Goal: Information Seeking & Learning: Learn about a topic

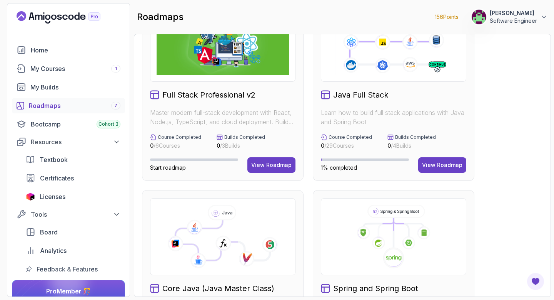
scroll to position [97, 0]
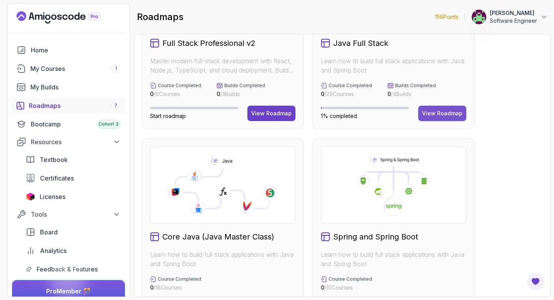
click at [437, 111] on div "View Roadmap" at bounding box center [442, 113] width 40 height 8
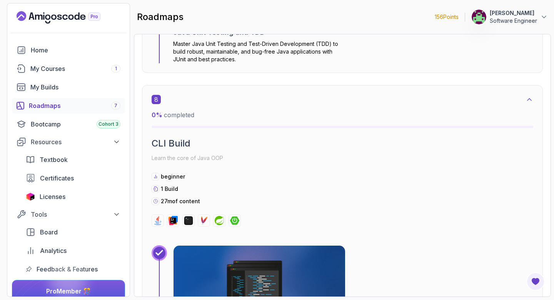
scroll to position [2459, 0]
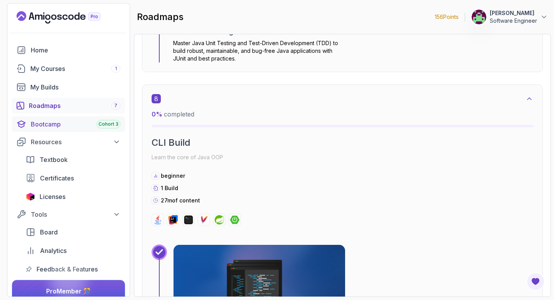
click at [66, 120] on div "Bootcamp Cohort 3" at bounding box center [76, 123] width 90 height 9
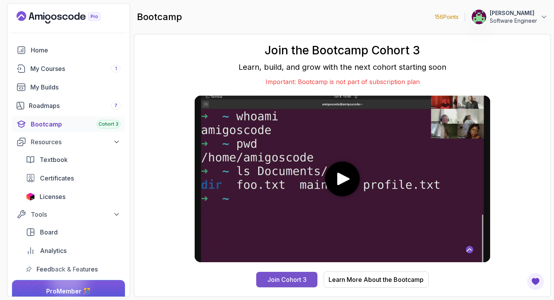
click at [272, 282] on div "Join Cohort 3" at bounding box center [287, 279] width 39 height 9
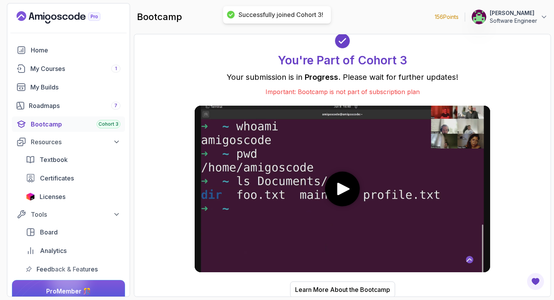
scroll to position [1, 0]
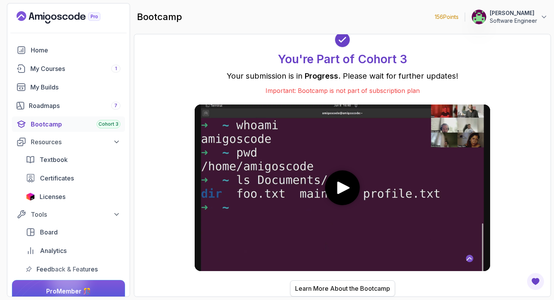
click at [324, 285] on div "Learn More About the Bootcamp" at bounding box center [342, 287] width 95 height 9
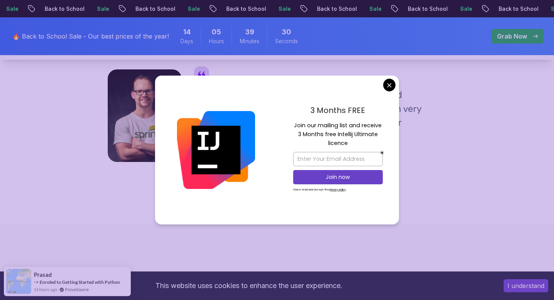
scroll to position [729, 0]
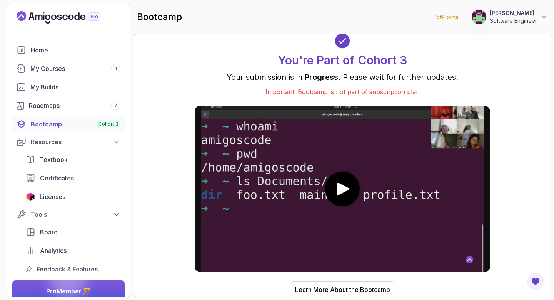
scroll to position [1, 0]
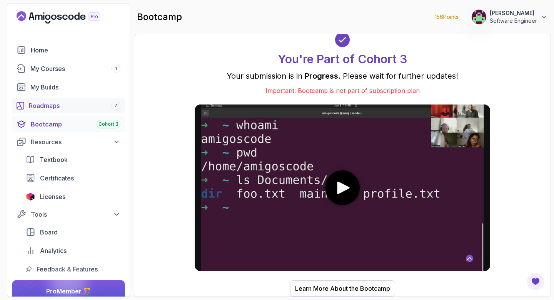
click at [76, 103] on div "Roadmaps 7" at bounding box center [75, 105] width 92 height 9
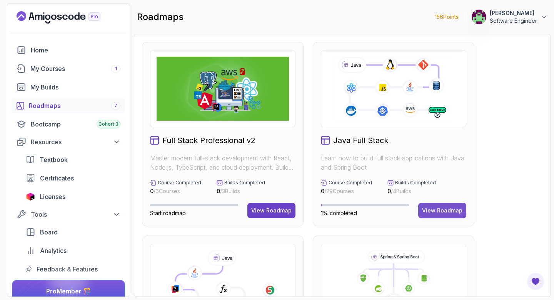
click at [447, 206] on button "View Roadmap" at bounding box center [443, 210] width 48 height 15
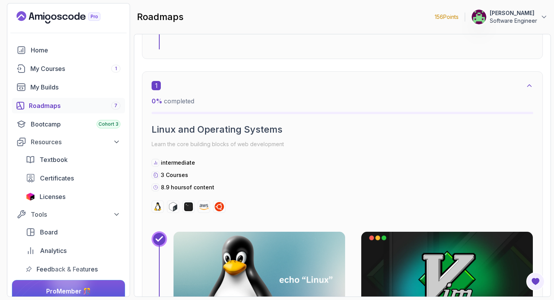
scroll to position [176, 0]
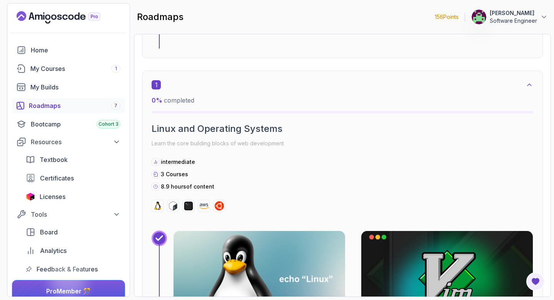
click at [531, 82] on icon at bounding box center [530, 85] width 8 height 8
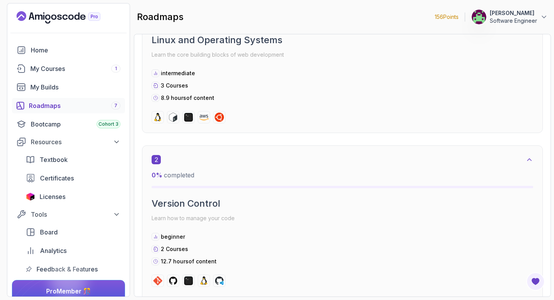
scroll to position [265, 0]
click at [532, 159] on icon at bounding box center [530, 159] width 8 height 8
click at [529, 159] on icon at bounding box center [530, 159] width 8 height 8
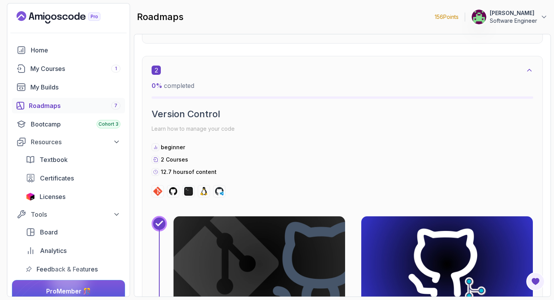
scroll to position [333, 0]
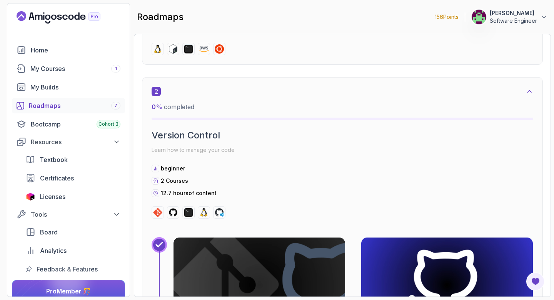
click at [525, 93] on div "2" at bounding box center [343, 91] width 382 height 9
click at [530, 90] on icon at bounding box center [530, 91] width 4 height 2
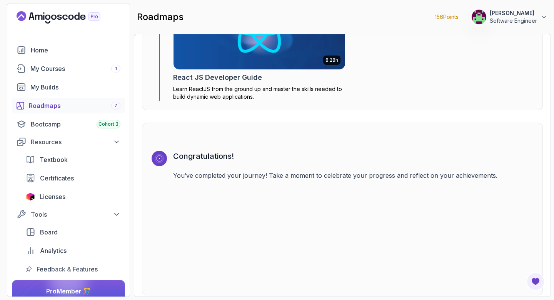
scroll to position [5200, 0]
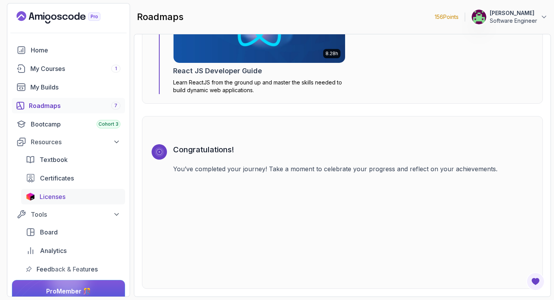
click at [71, 189] on link "Licenses" at bounding box center [73, 196] width 104 height 15
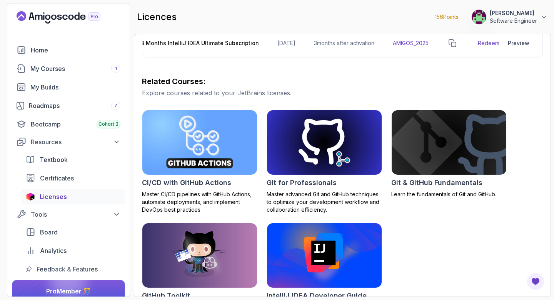
scroll to position [139, 0]
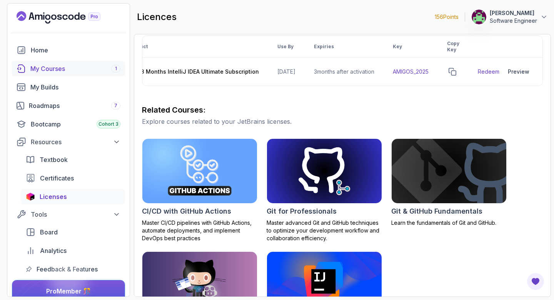
click at [84, 69] on div "My Courses 1" at bounding box center [75, 68] width 90 height 9
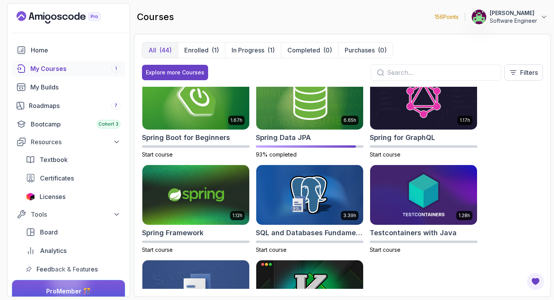
scroll to position [1165, 0]
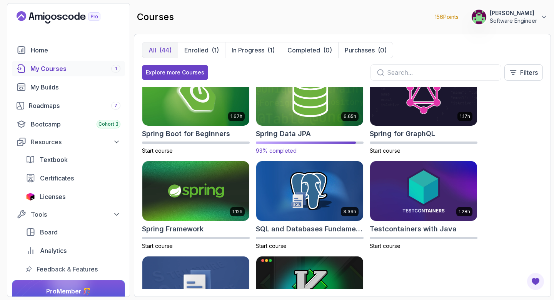
click at [315, 133] on div "Spring Data JPA" at bounding box center [310, 133] width 108 height 11
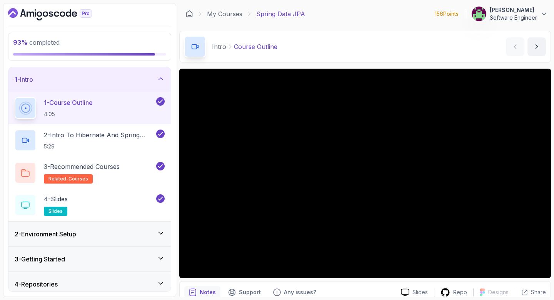
click at [98, 229] on div "2 - Environment Setup" at bounding box center [90, 233] width 150 height 9
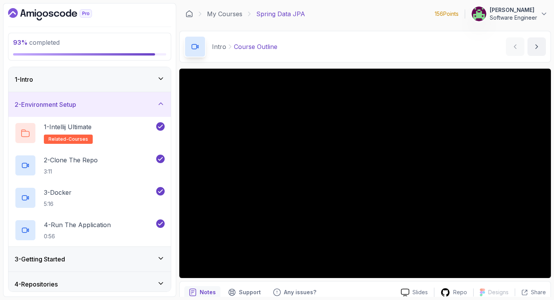
click at [96, 250] on div "3 - Getting Started" at bounding box center [89, 258] width 162 height 25
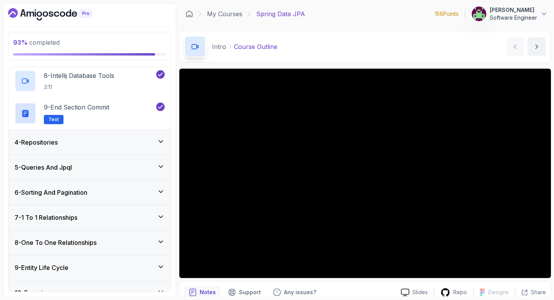
click at [114, 142] on div "4 - Repositories" at bounding box center [90, 141] width 150 height 9
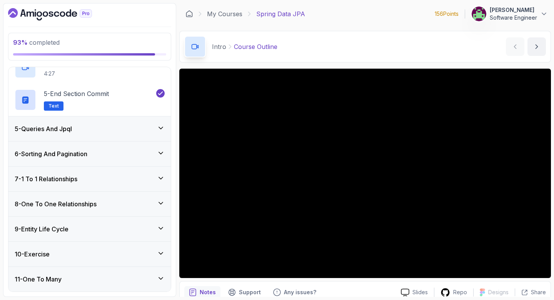
scroll to position [237, 0]
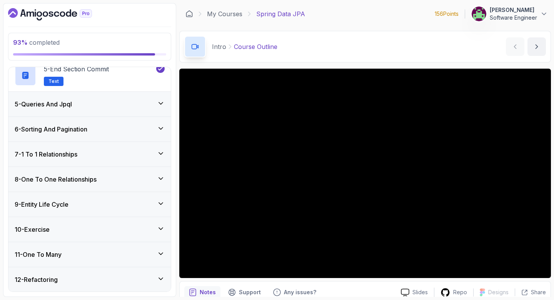
click at [127, 108] on div "5 - Queries And Jpql" at bounding box center [90, 103] width 150 height 9
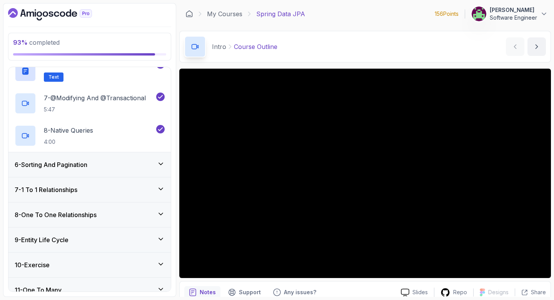
scroll to position [300, 0]
click at [100, 173] on div "6 - Sorting And Pagination" at bounding box center [89, 163] width 162 height 25
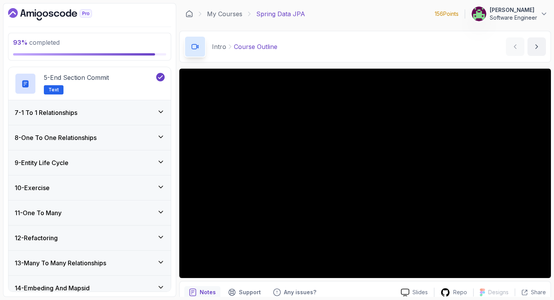
click at [97, 183] on div "10 - Exercise" at bounding box center [90, 187] width 150 height 9
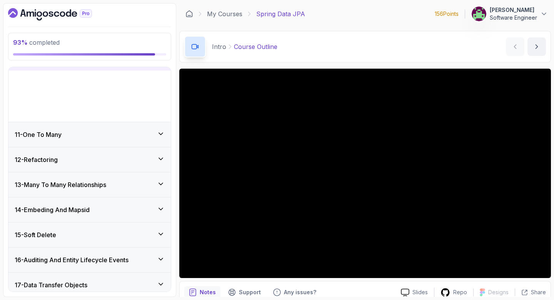
scroll to position [159, 0]
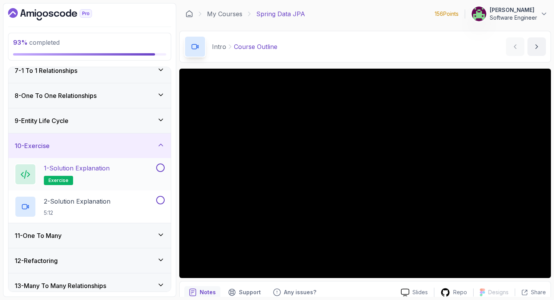
click at [161, 167] on button at bounding box center [160, 167] width 8 height 8
click at [162, 199] on button at bounding box center [160, 200] width 8 height 8
click at [146, 123] on div "9 - Entity Life Cycle" at bounding box center [90, 120] width 150 height 9
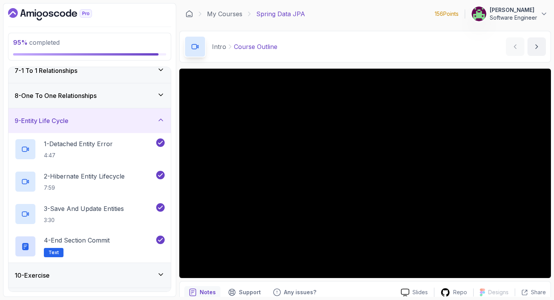
click at [141, 101] on div "8 - One To One Relationships" at bounding box center [89, 95] width 162 height 25
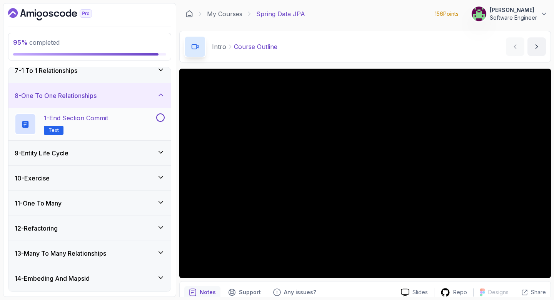
click at [158, 118] on button at bounding box center [160, 117] width 8 height 8
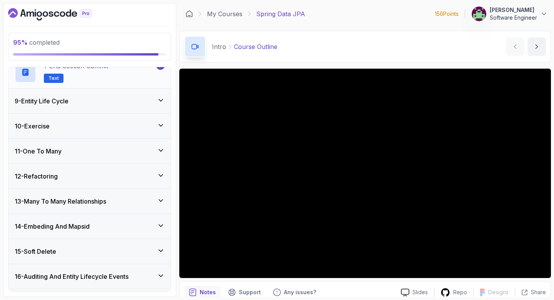
scroll to position [223, 0]
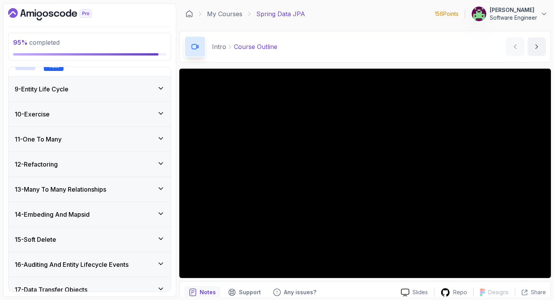
click at [152, 157] on div "12 - Refactoring" at bounding box center [89, 164] width 162 height 25
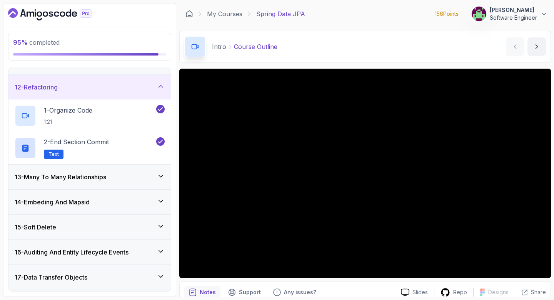
scroll to position [290, 0]
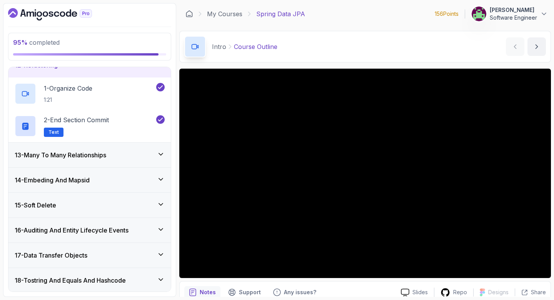
click at [152, 157] on div "13 - Many To Many Relationships" at bounding box center [90, 154] width 150 height 9
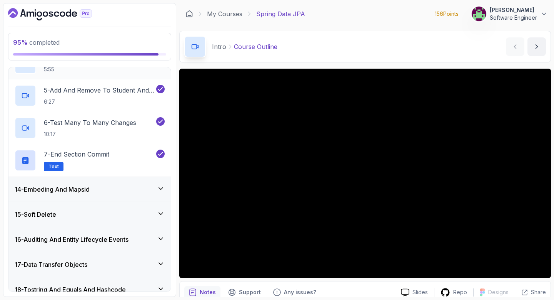
click at [143, 196] on div "14 - Embeding And Mapsid" at bounding box center [89, 189] width 162 height 25
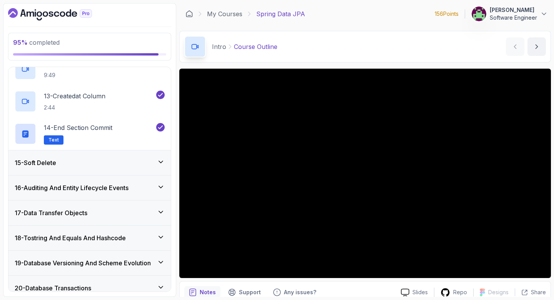
click at [146, 159] on div "15 - Soft Delete" at bounding box center [90, 162] width 150 height 9
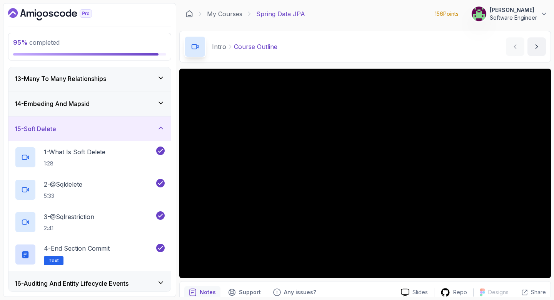
scroll to position [430, 0]
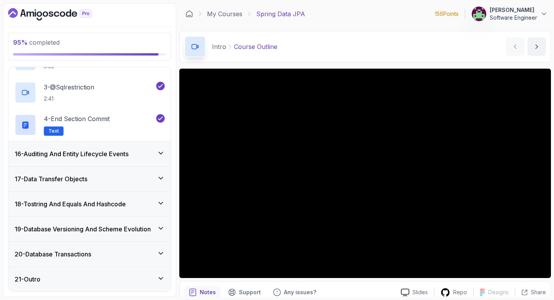
click at [129, 156] on h3 "16 - Auditing And Entity Lifecycle Events" at bounding box center [72, 153] width 114 height 9
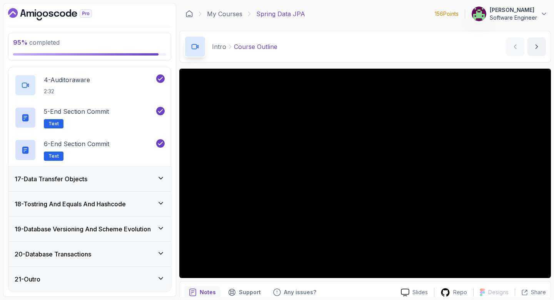
click at [125, 171] on div "17 - Data Transfer Objects" at bounding box center [89, 178] width 162 height 25
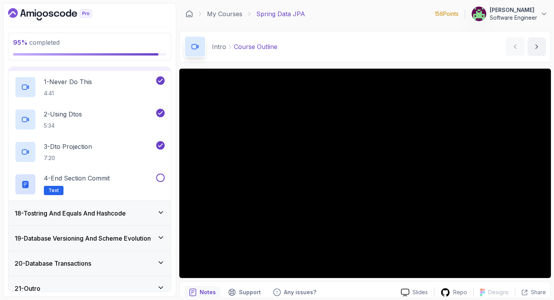
scroll to position [423, 0]
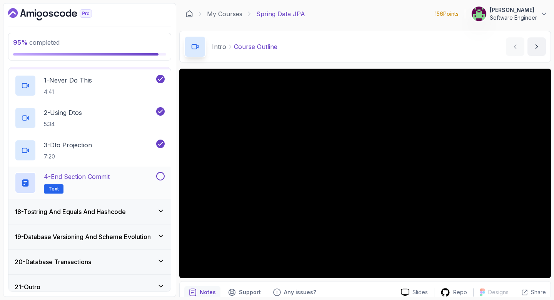
click at [161, 178] on button at bounding box center [160, 176] width 8 height 8
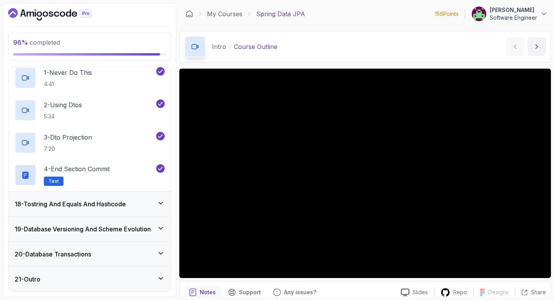
click at [137, 208] on div "18 - Tostring And Equals And Hashcode" at bounding box center [89, 203] width 162 height 25
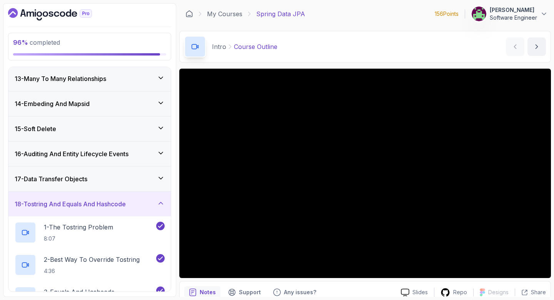
scroll to position [398, 0]
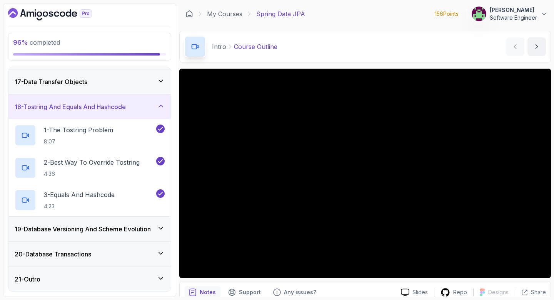
click at [139, 236] on div "19 - Database Versioning And Scheme Evolution" at bounding box center [89, 228] width 162 height 25
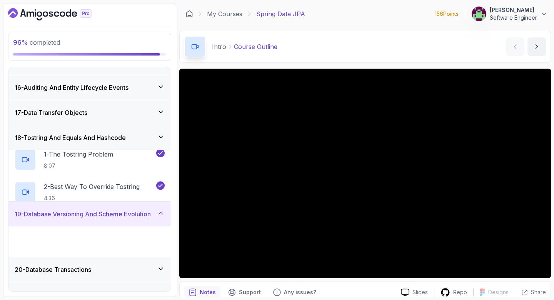
scroll to position [366, 0]
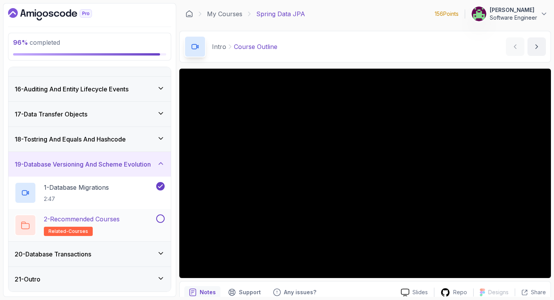
click at [159, 219] on button at bounding box center [160, 218] width 8 height 8
click at [146, 246] on div "20 - Database Transactions" at bounding box center [89, 253] width 162 height 25
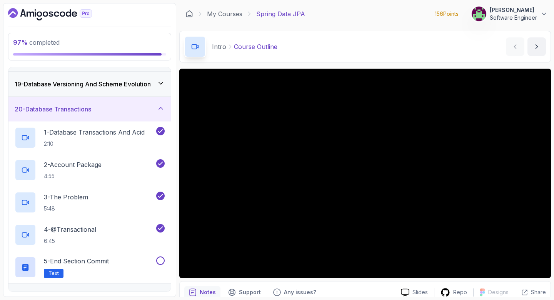
scroll to position [463, 0]
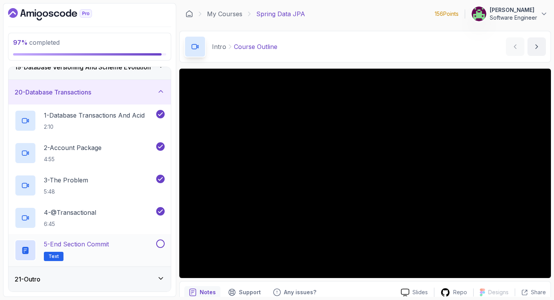
click at [161, 243] on button at bounding box center [160, 243] width 8 height 8
click at [123, 283] on div "21 - Outro" at bounding box center [90, 278] width 150 height 9
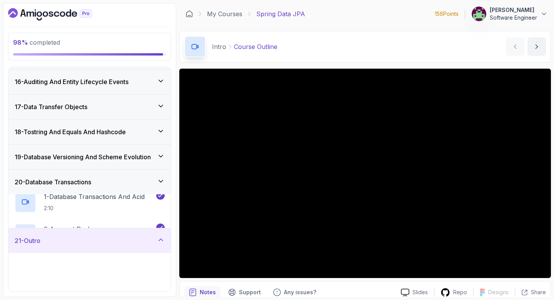
scroll to position [366, 0]
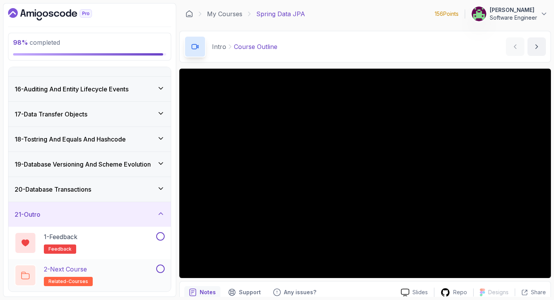
click at [159, 270] on button at bounding box center [160, 268] width 8 height 8
click at [162, 237] on button at bounding box center [160, 236] width 8 height 8
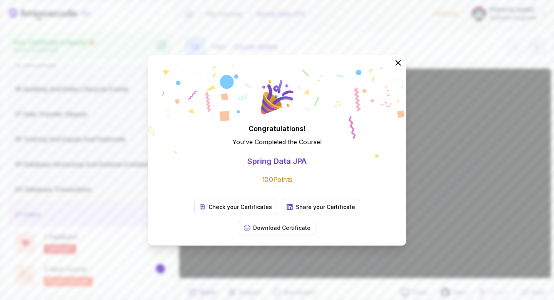
scroll to position [363, 0]
click at [398, 65] on icon at bounding box center [398, 62] width 5 height 5
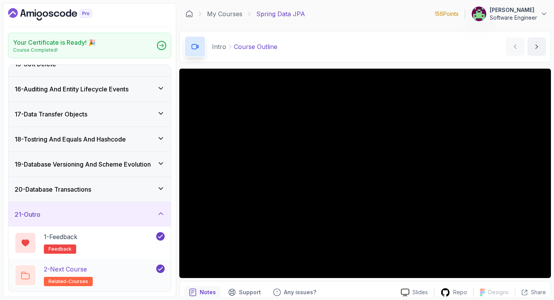
click at [71, 273] on h2 "2 - Next Course related-courses" at bounding box center [68, 275] width 49 height 22
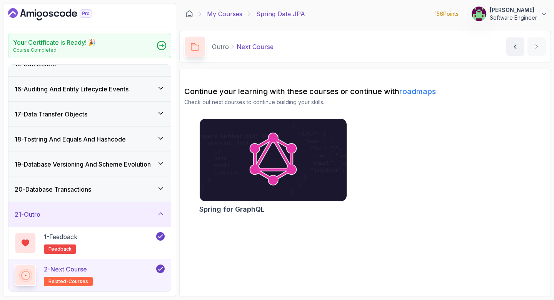
click at [224, 15] on link "My Courses" at bounding box center [224, 13] width 35 height 9
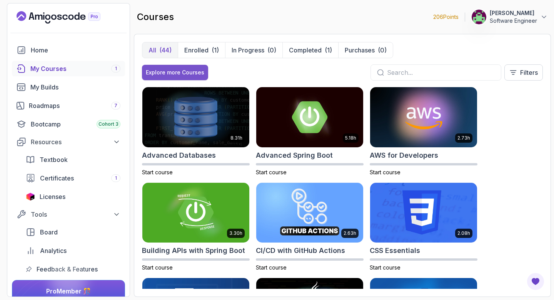
click at [171, 70] on div "Explore more Courses" at bounding box center [175, 73] width 59 height 8
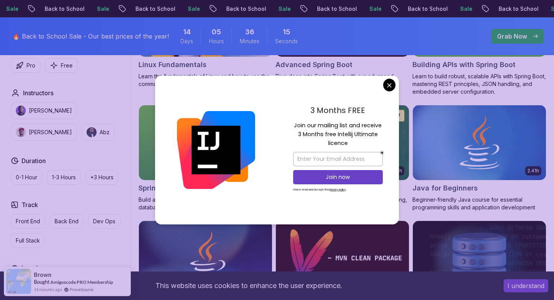
scroll to position [325, 0]
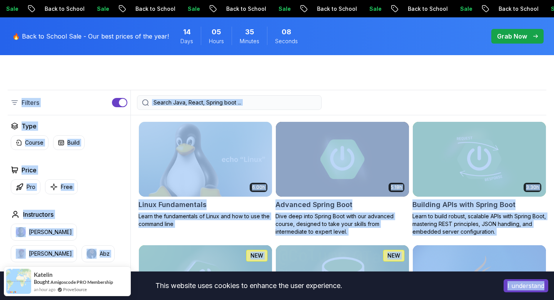
scroll to position [179, 0]
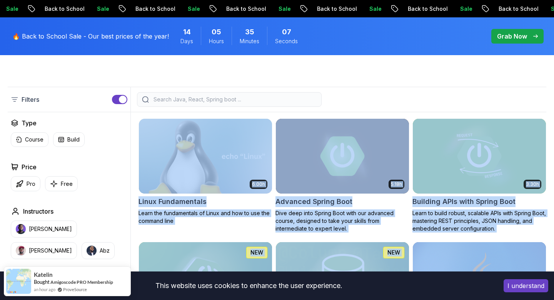
drag, startPoint x: 261, startPoint y: 190, endPoint x: 209, endPoint y: 154, distance: 63.3
copy div "6.00h Linux Fundamentals Learn the fundamentals of Linux and how to use the com…"
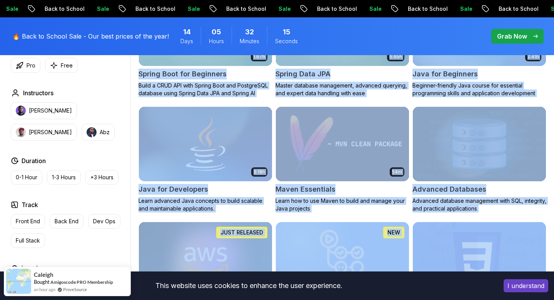
scroll to position [430, 0]
click at [184, 189] on h2 "Java for Developers" at bounding box center [174, 188] width 70 height 11
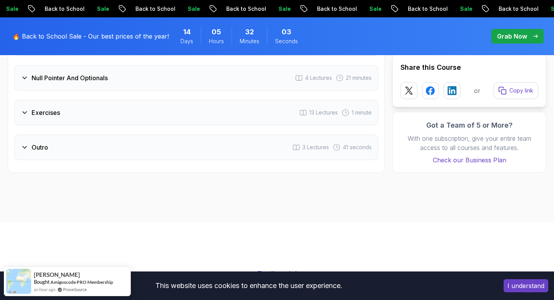
scroll to position [1628, 0]
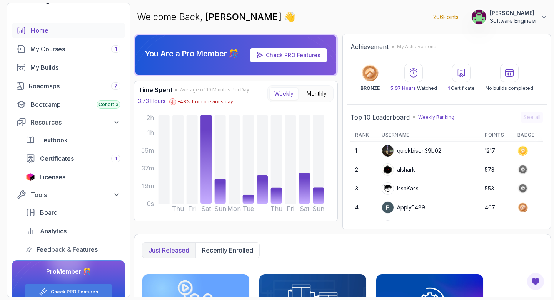
scroll to position [20, 0]
click at [73, 106] on div "Bootcamp Cohort 3" at bounding box center [76, 103] width 90 height 9
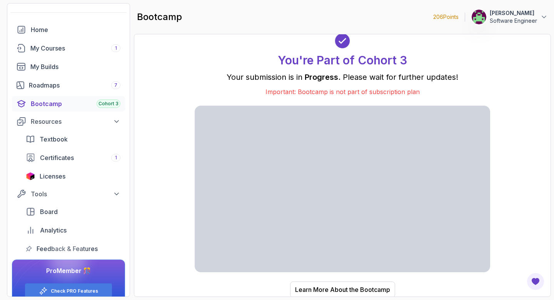
scroll to position [1, 0]
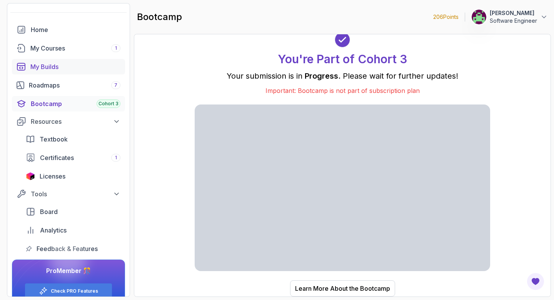
click at [93, 63] on div "My Builds" at bounding box center [75, 66] width 90 height 9
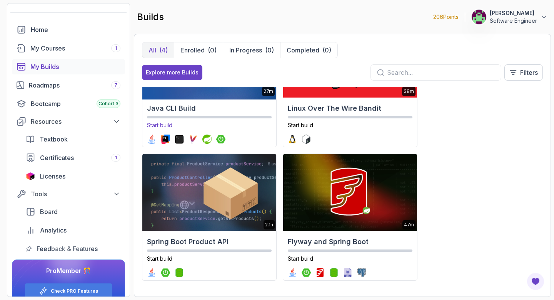
scroll to position [68, 0]
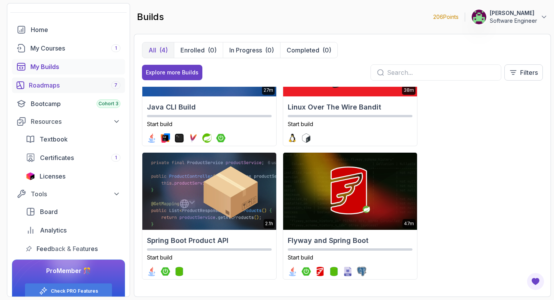
click at [69, 90] on link "Roadmaps 7" at bounding box center [68, 84] width 113 height 15
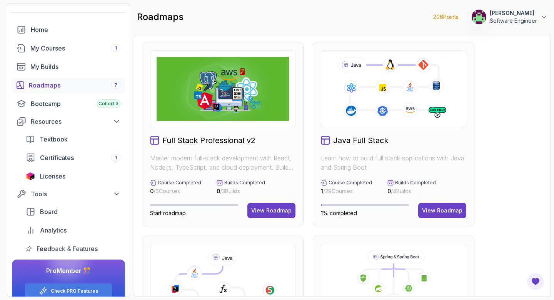
scroll to position [439, 0]
